Goal: Task Accomplishment & Management: Use online tool/utility

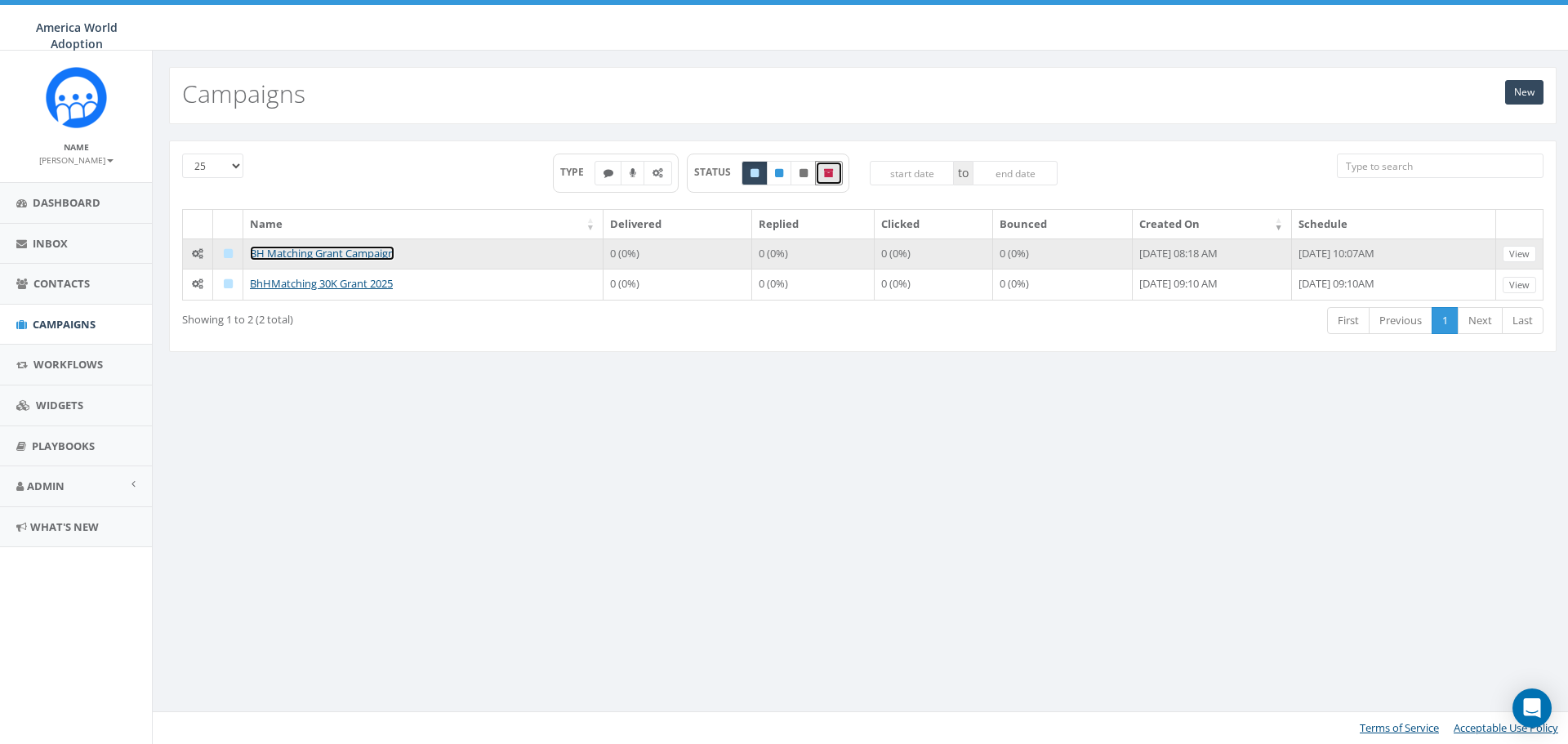
click at [343, 252] on link "BH Matching Grant Campaign" at bounding box center [323, 253] width 145 height 15
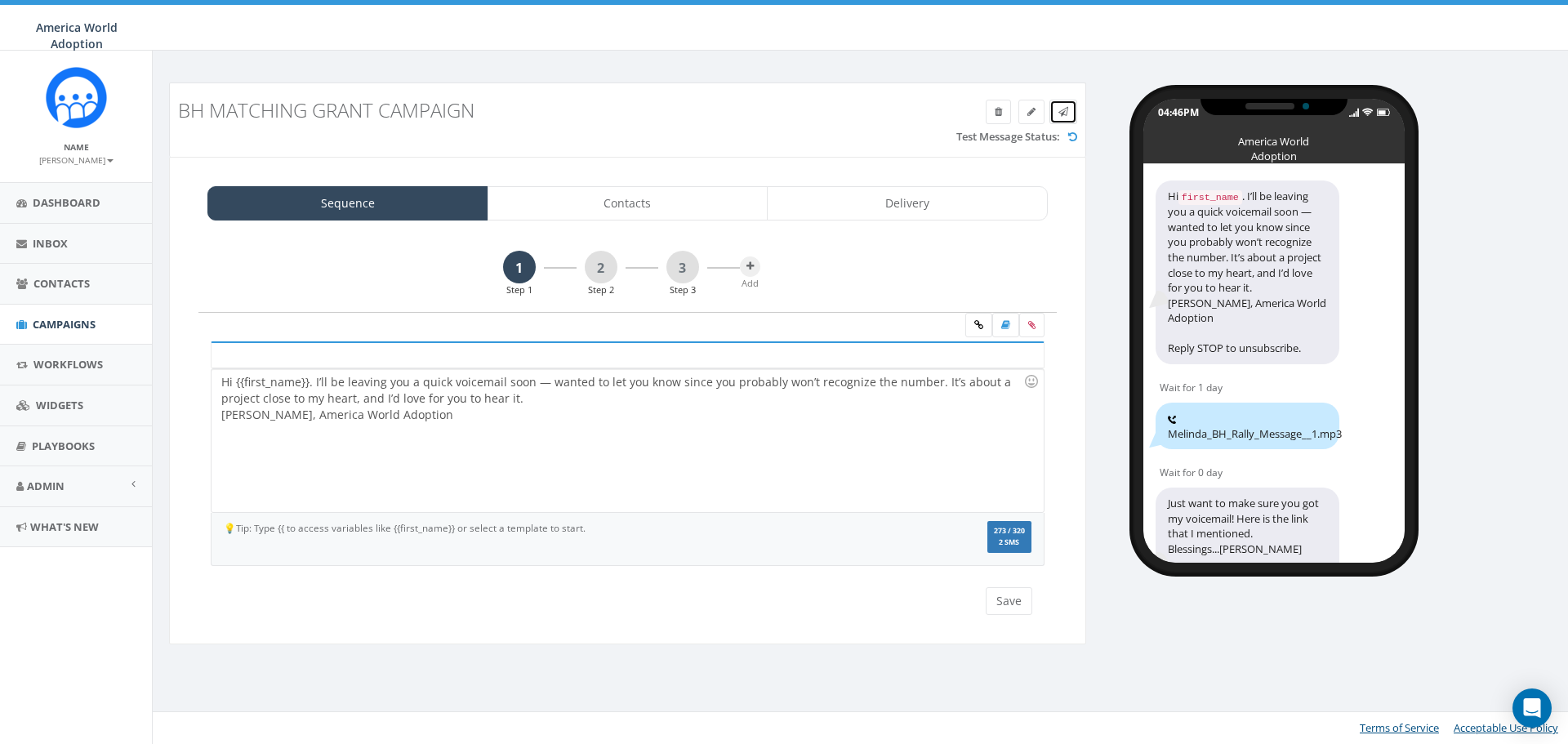
click at [1068, 111] on link at bounding box center [1064, 112] width 28 height 25
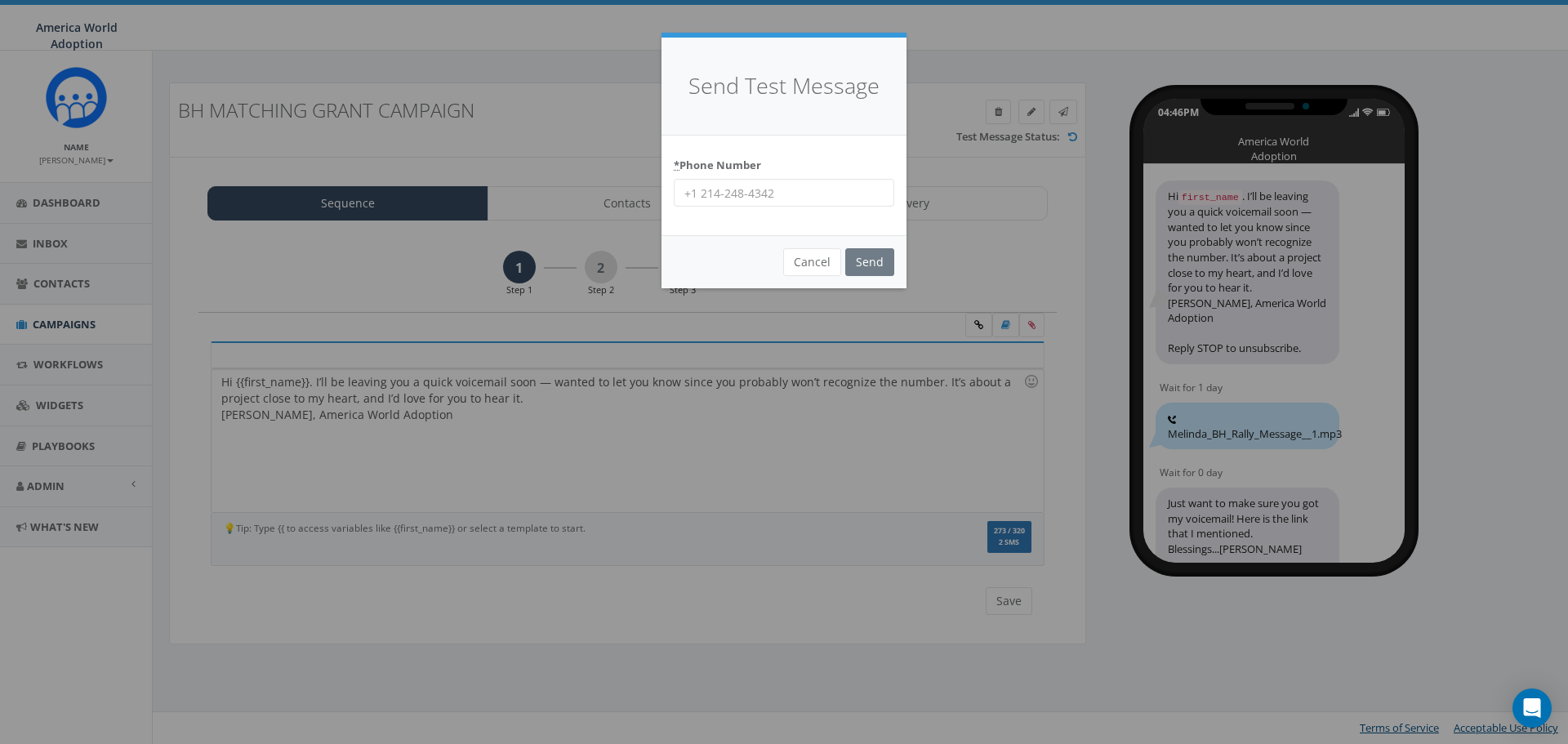
click at [806, 201] on input "* Phone Number" at bounding box center [784, 193] width 220 height 28
type input "18649796325"
click at [879, 268] on input "Send" at bounding box center [870, 263] width 49 height 28
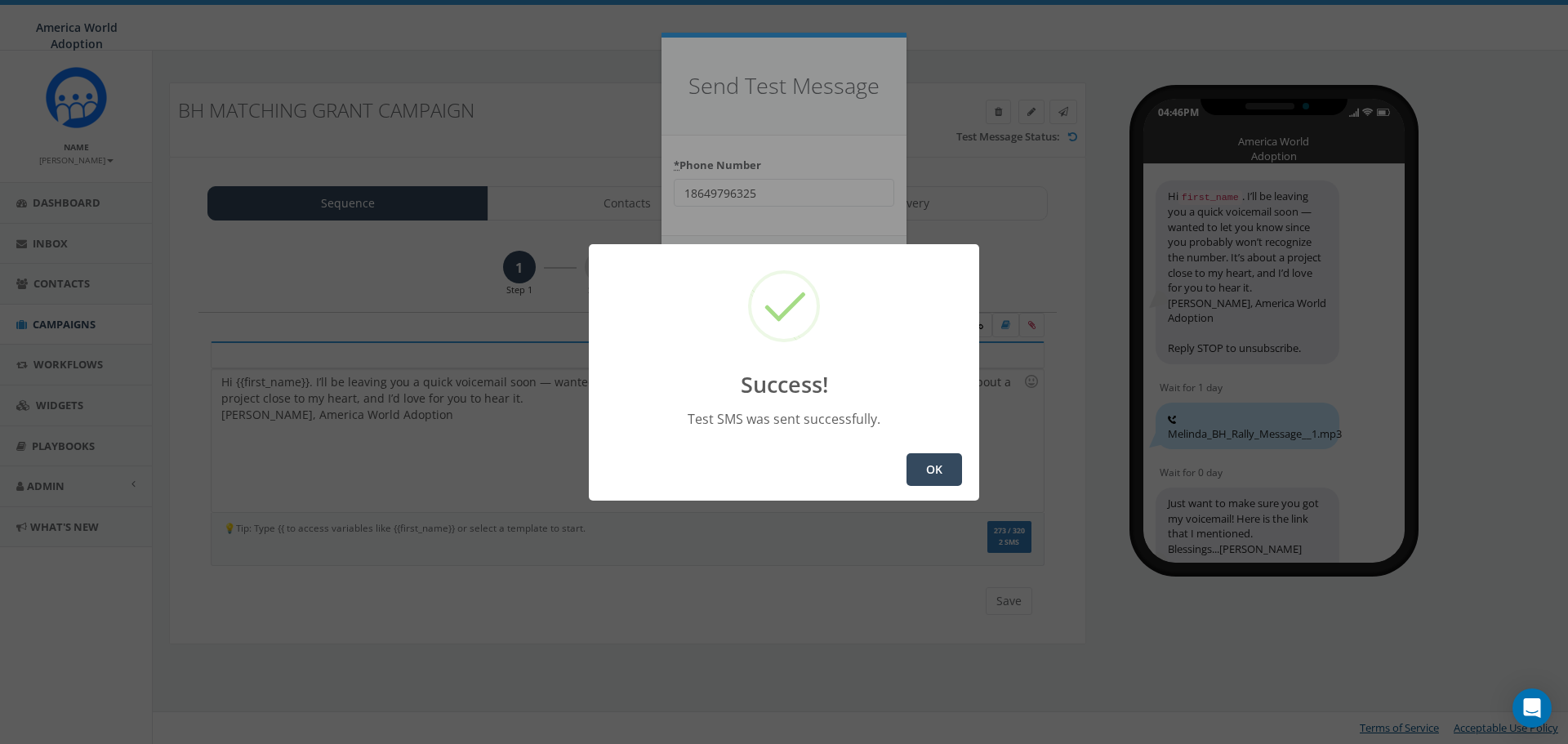
click at [938, 471] on button "OK" at bounding box center [934, 469] width 56 height 33
